Goal: Information Seeking & Learning: Learn about a topic

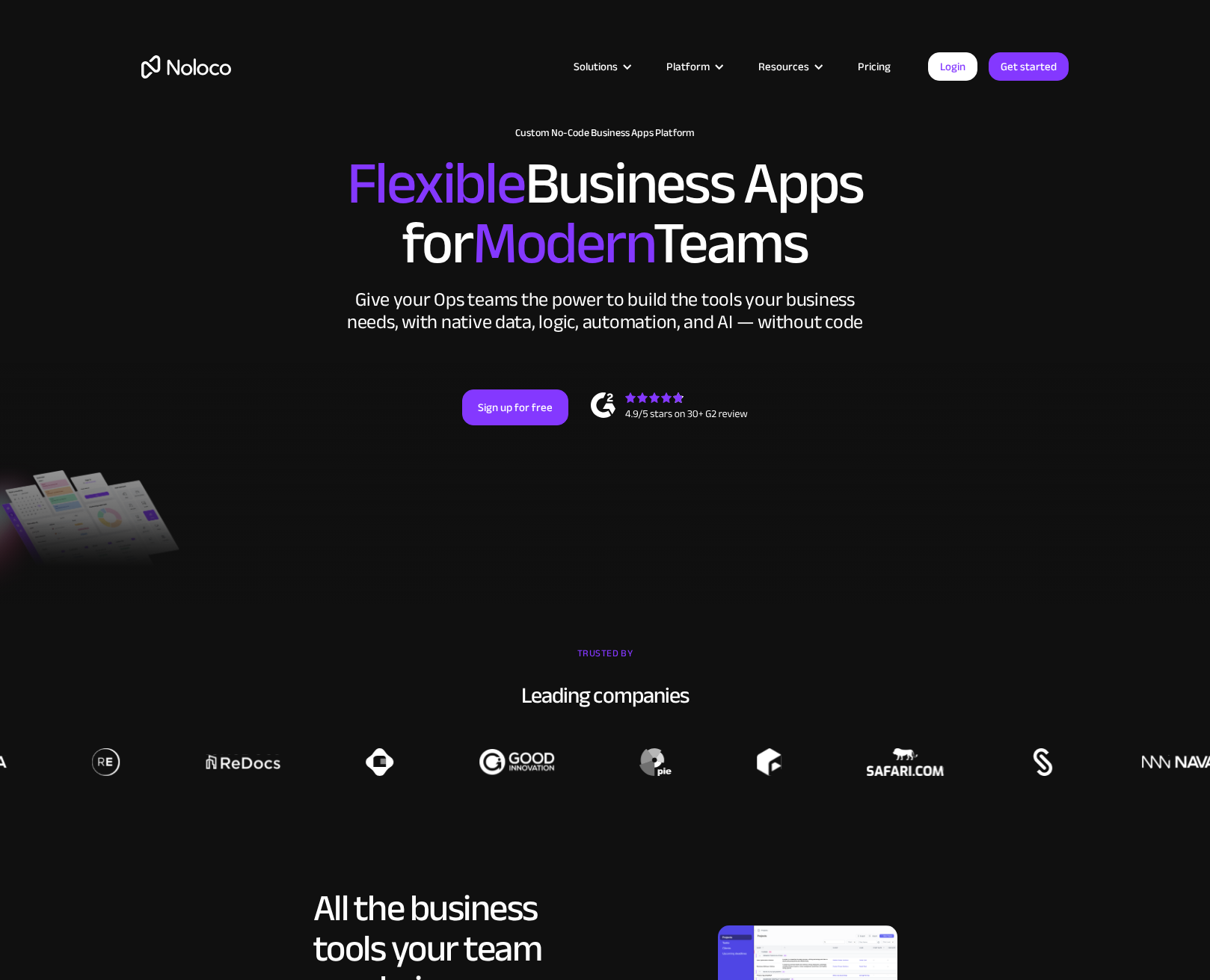
click at [878, 64] on link "Pricing" at bounding box center [874, 66] width 70 height 20
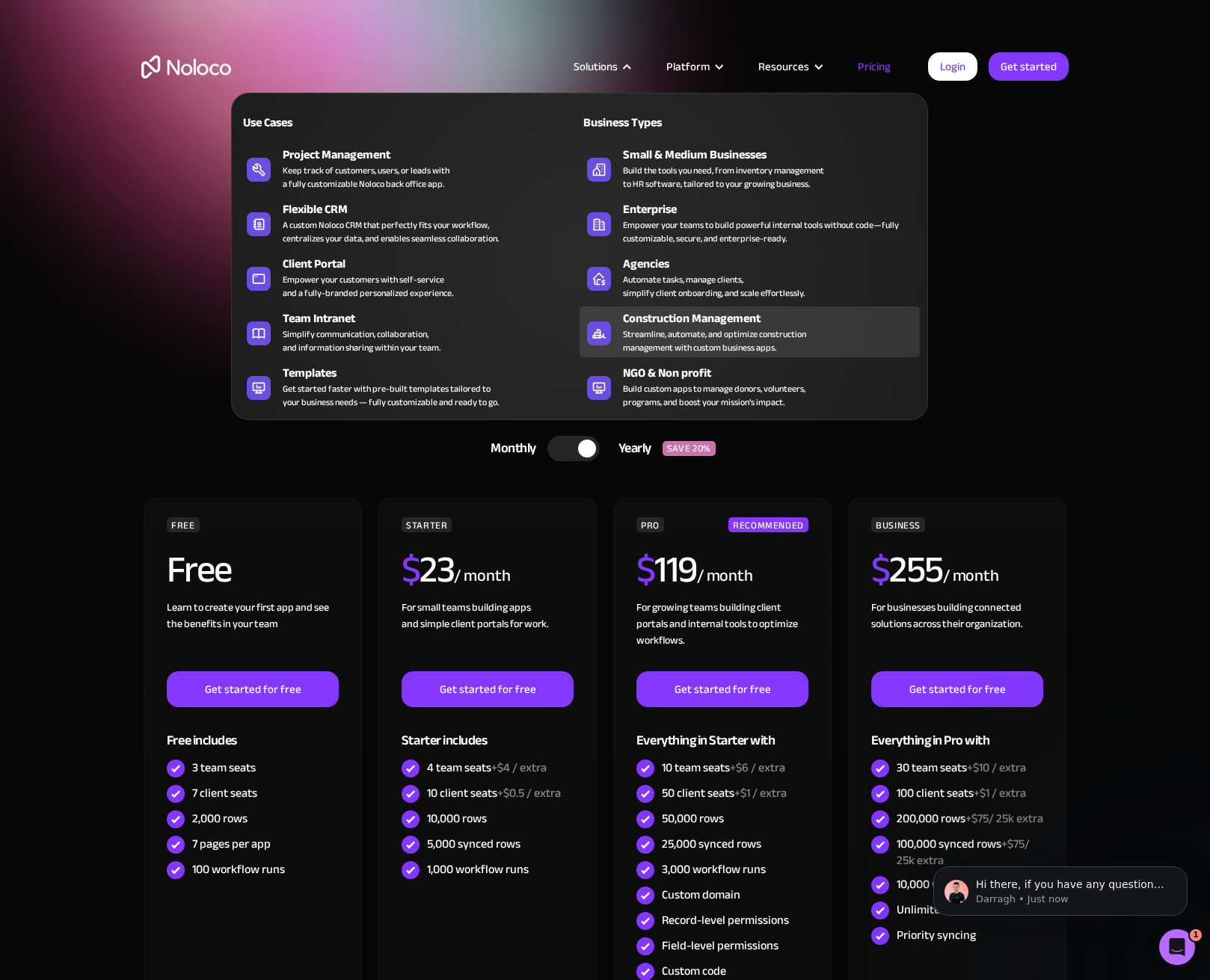
click at [815, 336] on div "Construction Management Streamline, automate, and optimize construction managem…" at bounding box center [767, 332] width 289 height 45
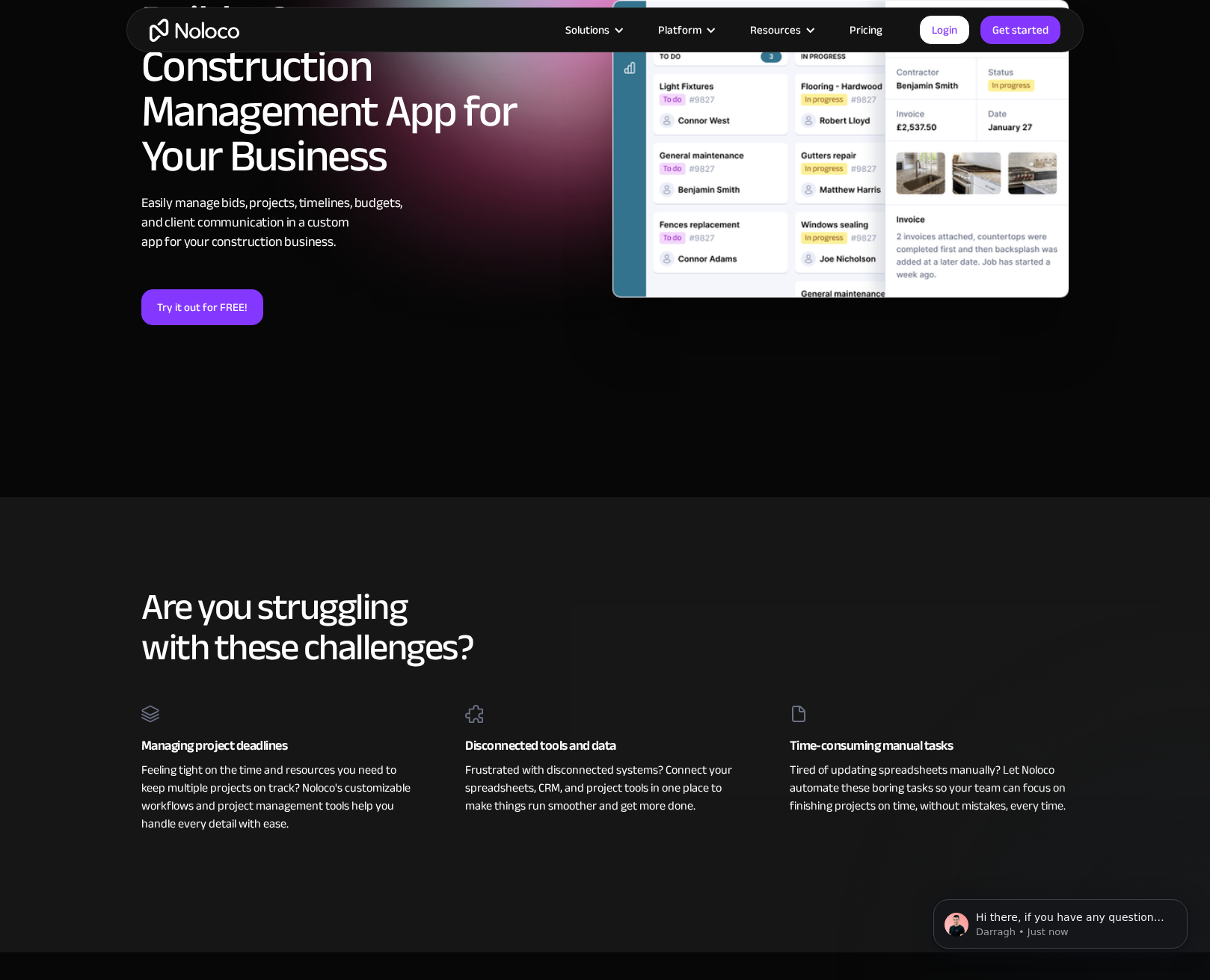
scroll to position [75, 0]
